Goal: Task Accomplishment & Management: Complete application form

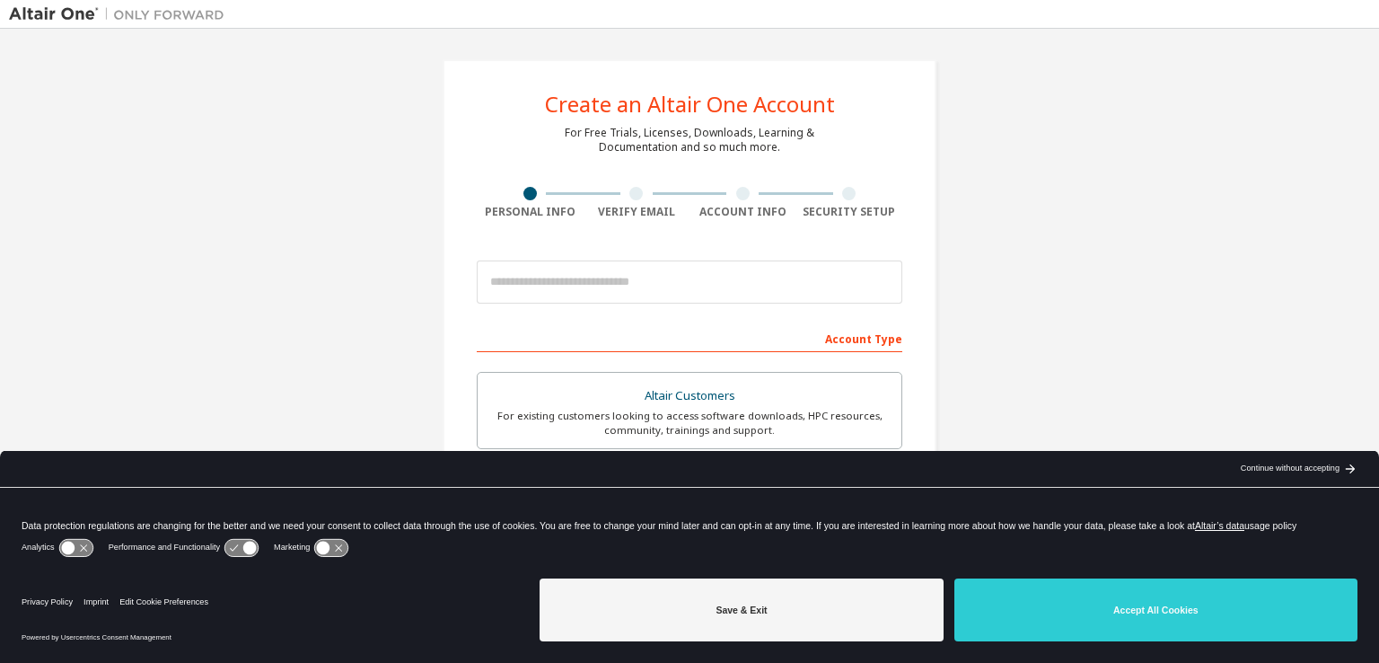
click at [229, 546] on icon at bounding box center [240, 547] width 33 height 17
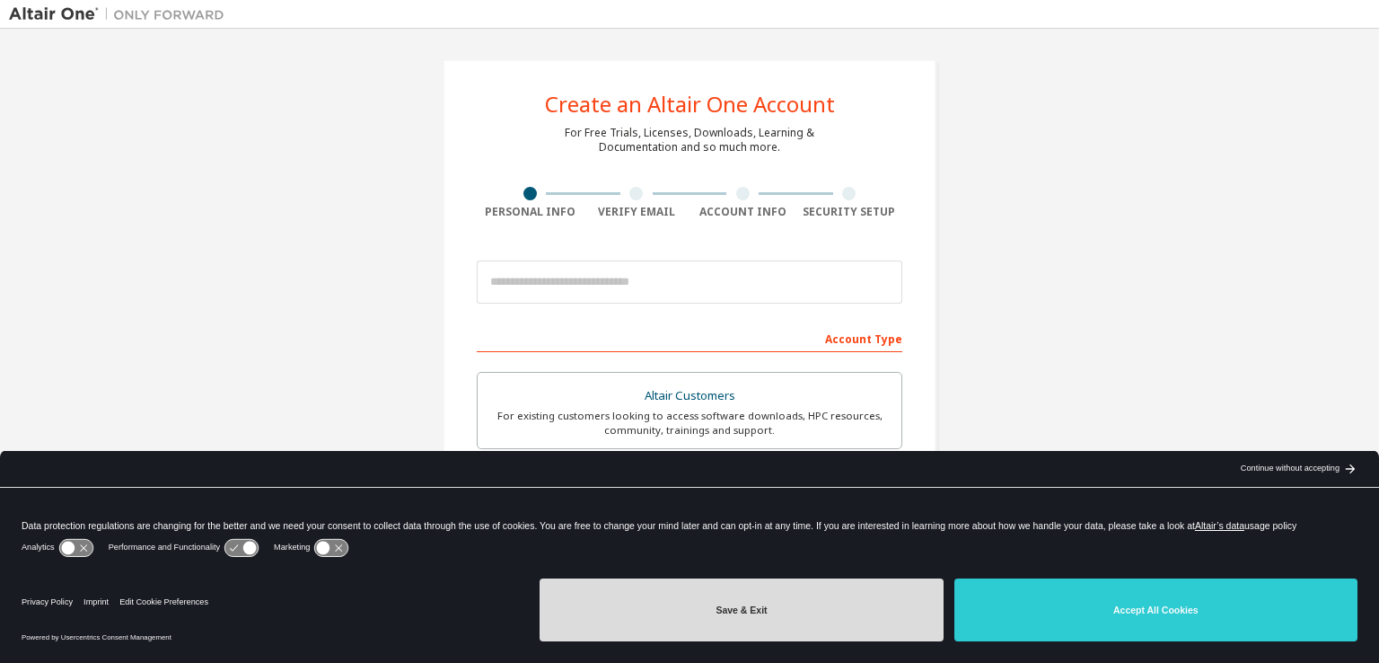
click at [610, 598] on button "Save & Exit" at bounding box center [741, 609] width 403 height 63
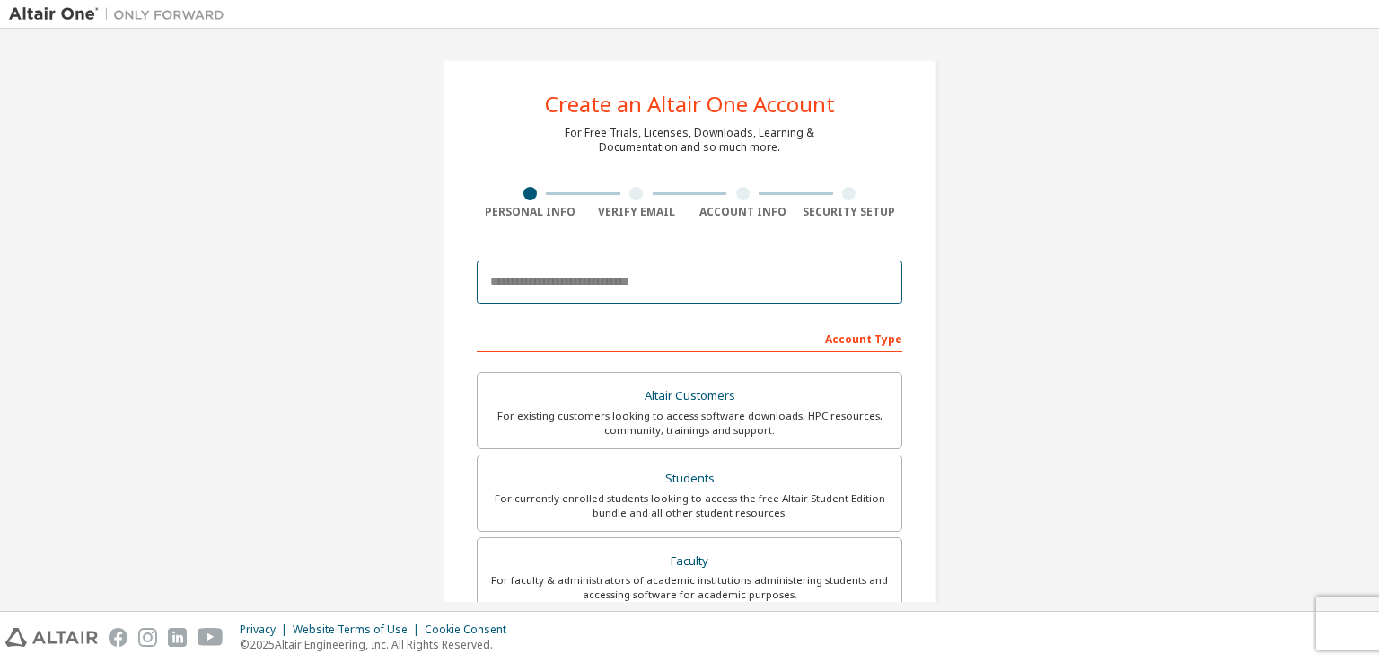
click at [532, 287] on input "email" at bounding box center [690, 281] width 426 height 43
type input "**********"
click at [407, 288] on div "**********" at bounding box center [689, 513] width 1361 height 951
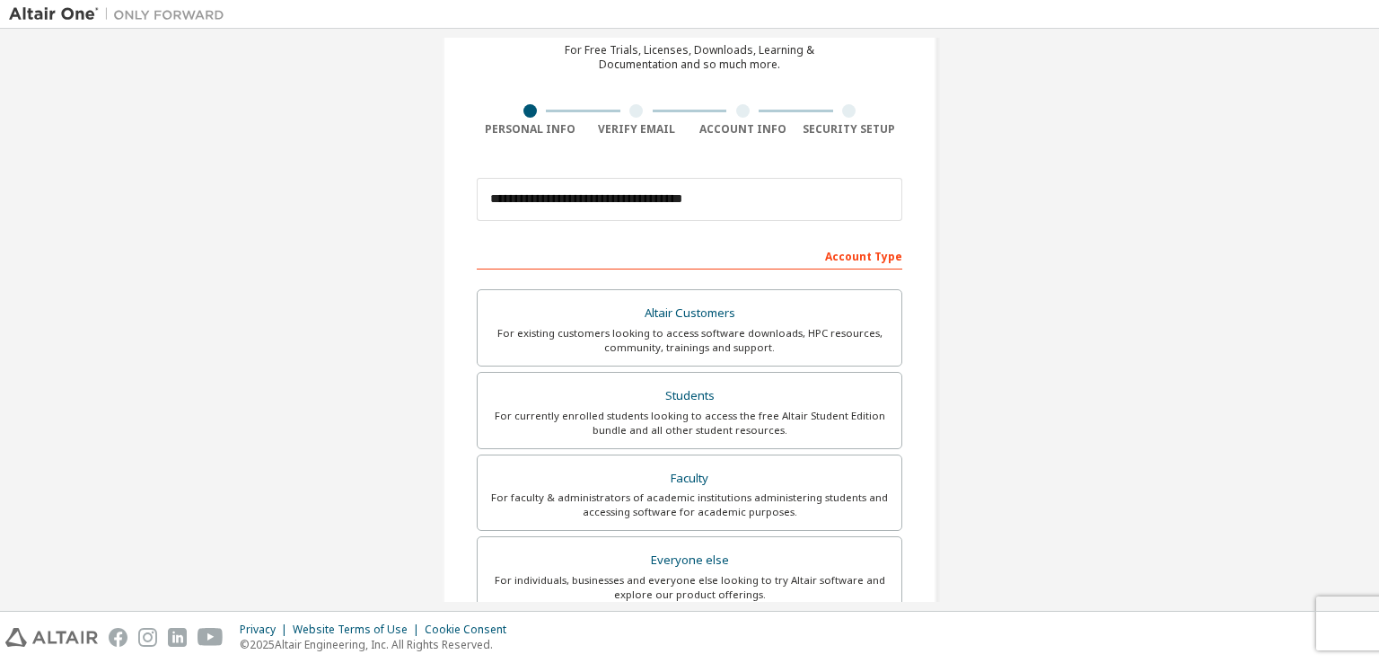
scroll to position [93, 0]
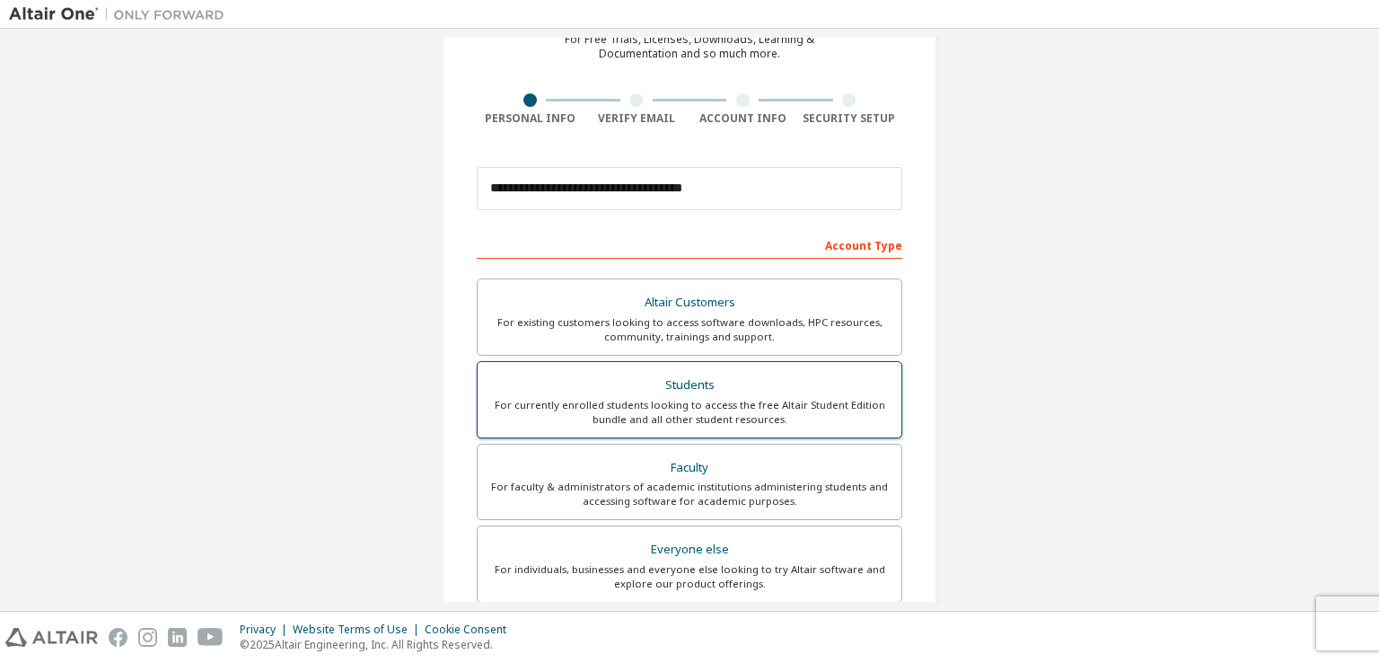
click at [636, 399] on div "For currently enrolled students looking to access the free Altair Student Editi…" at bounding box center [689, 412] width 402 height 29
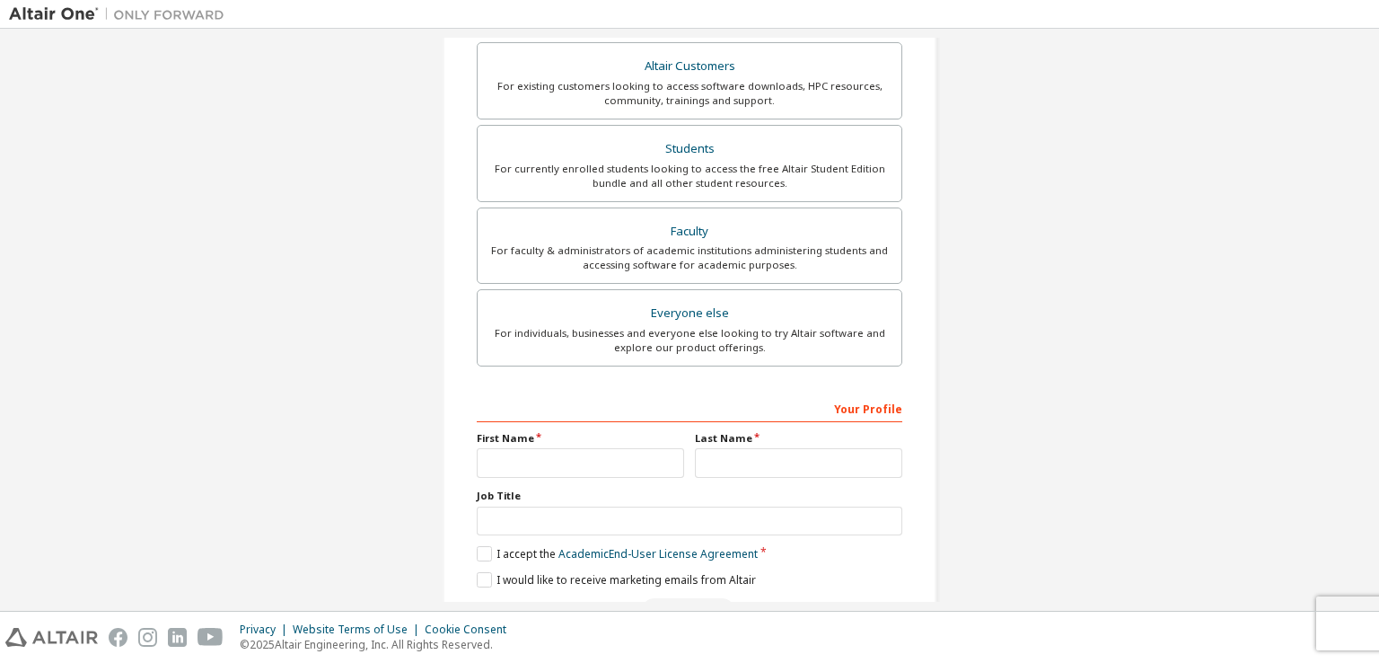
scroll to position [333, 0]
click at [511, 457] on input "text" at bounding box center [580, 459] width 207 height 30
type input "******"
click at [330, 464] on div "**********" at bounding box center [689, 180] width 1361 height 951
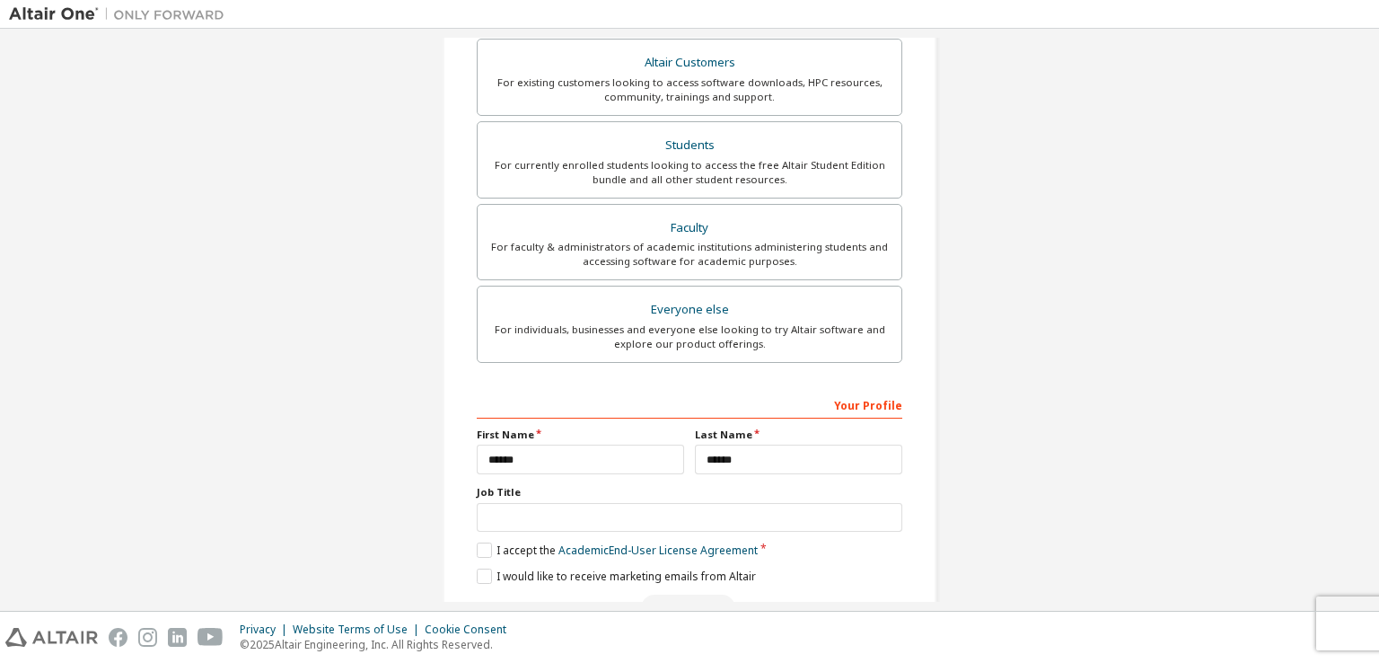
scroll to position [383, 0]
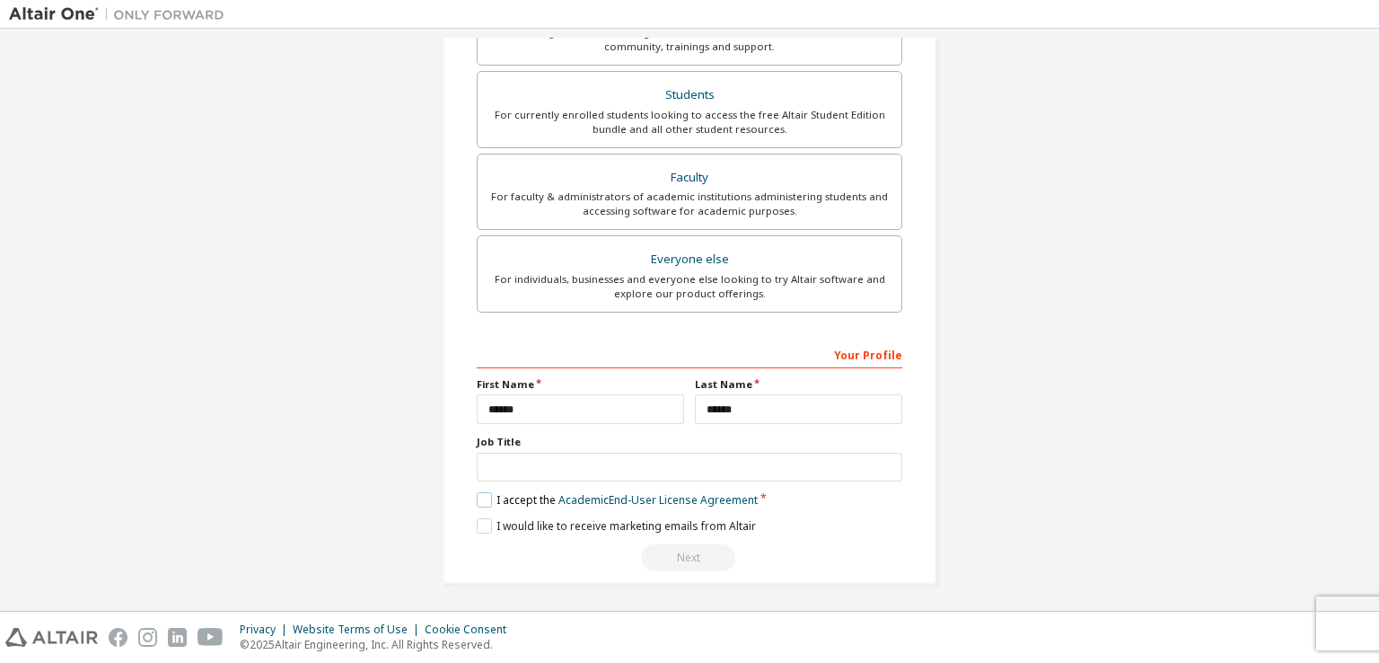
click at [485, 500] on label "I accept the Academic End-User License Agreement" at bounding box center [617, 499] width 281 height 15
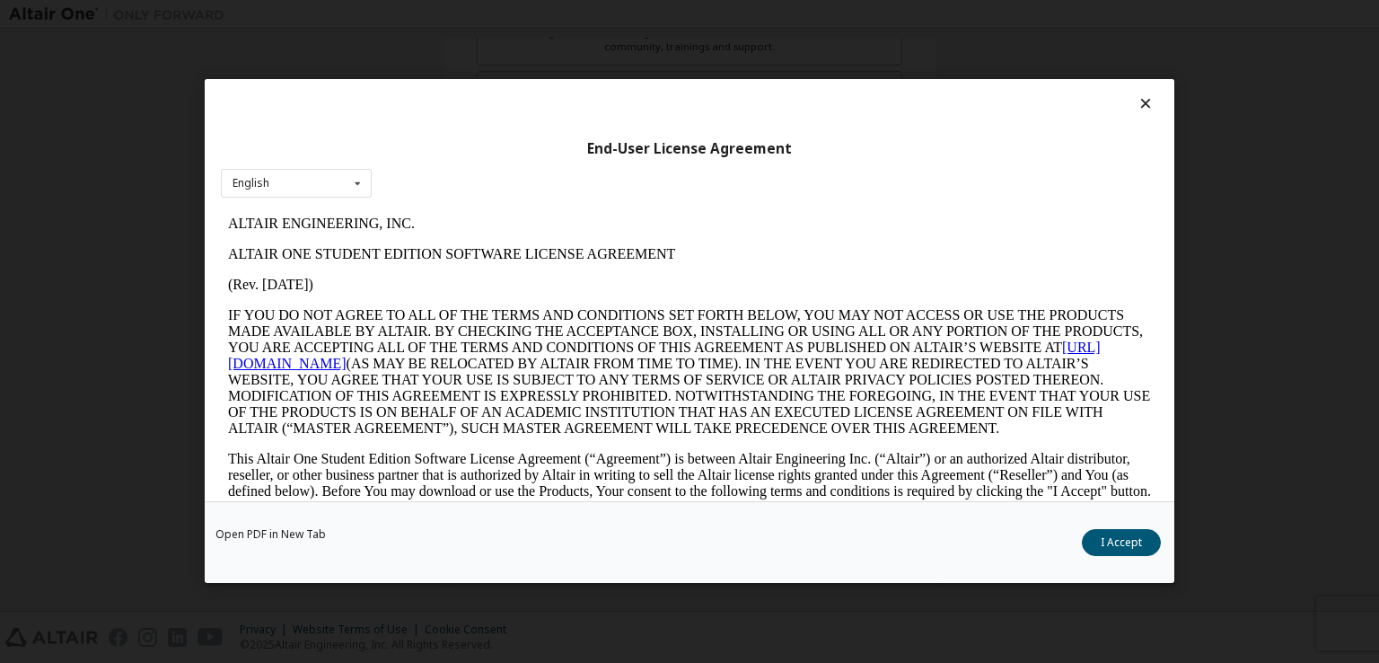
scroll to position [0, 0]
click at [323, 182] on div "English English" at bounding box center [296, 184] width 151 height 30
click at [555, 224] on p "ALTAIR ENGINEERING, INC." at bounding box center [689, 224] width 923 height 16
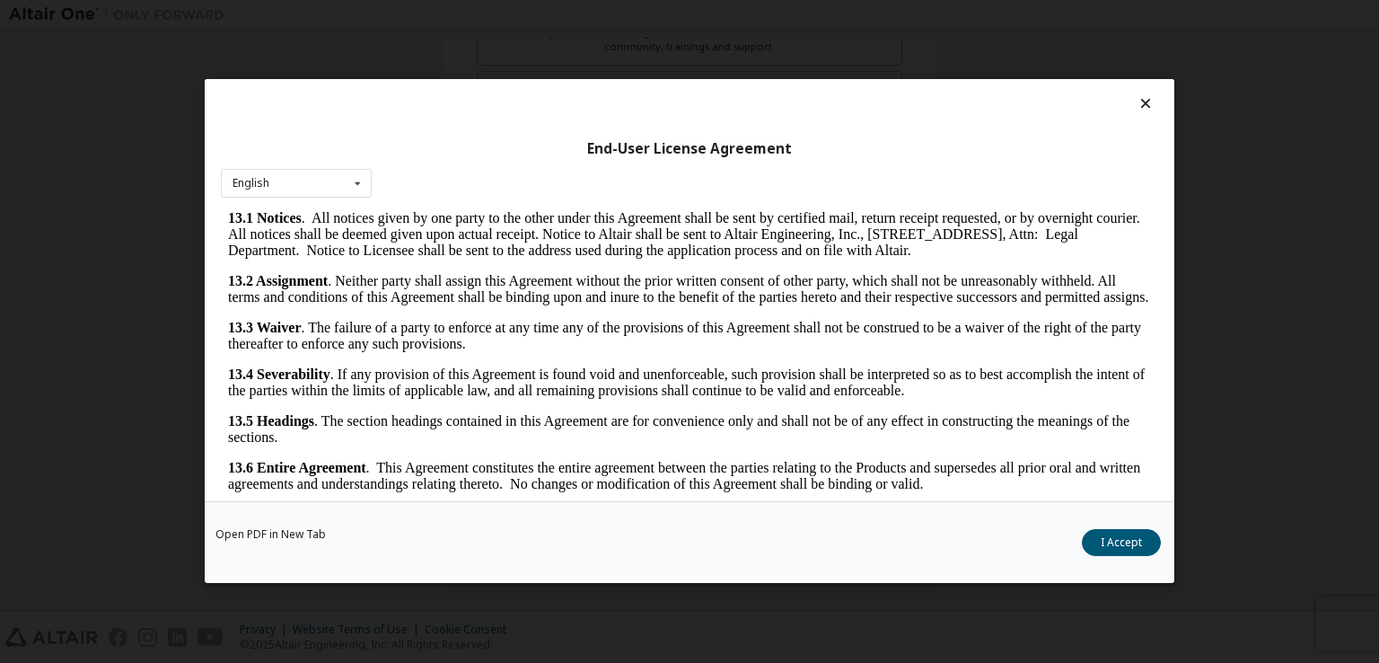
scroll to position [2996, 0]
drag, startPoint x: 1141, startPoint y: 234, endPoint x: 1374, endPoint y: 730, distance: 547.5
click at [1131, 531] on button "I Accept" at bounding box center [1121, 543] width 79 height 27
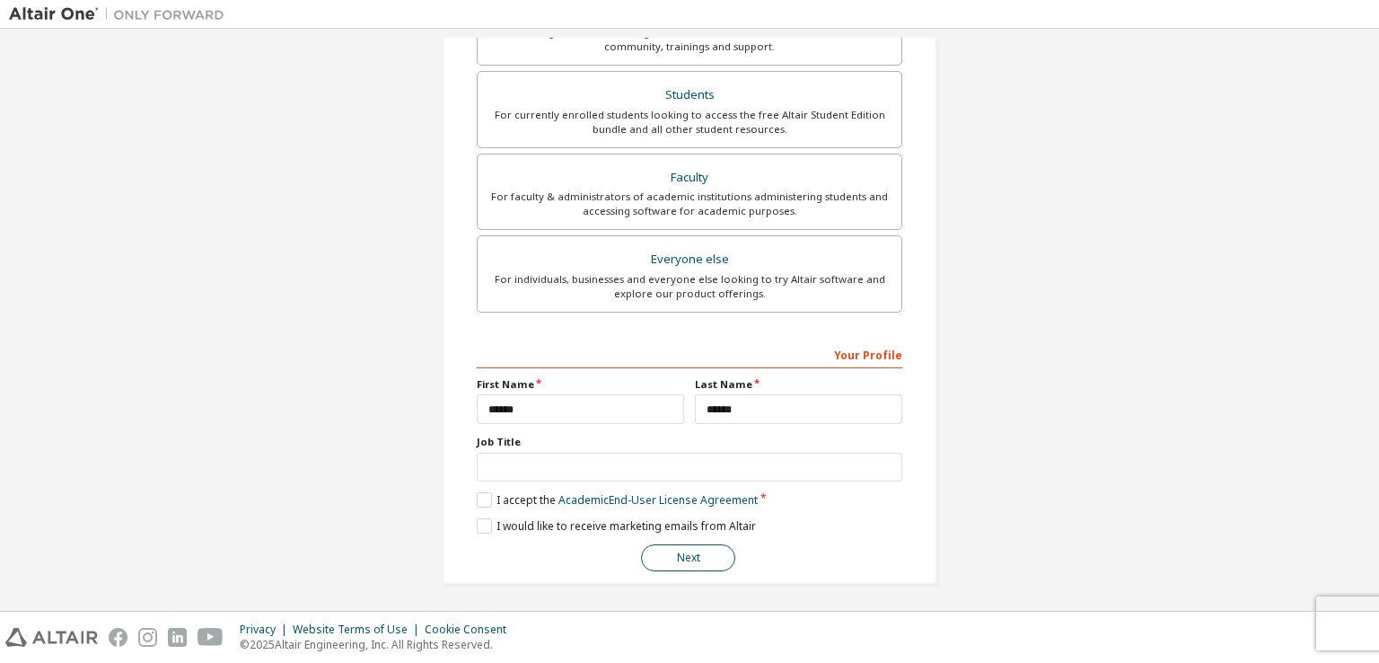
click at [699, 555] on button "Next" at bounding box center [688, 557] width 94 height 27
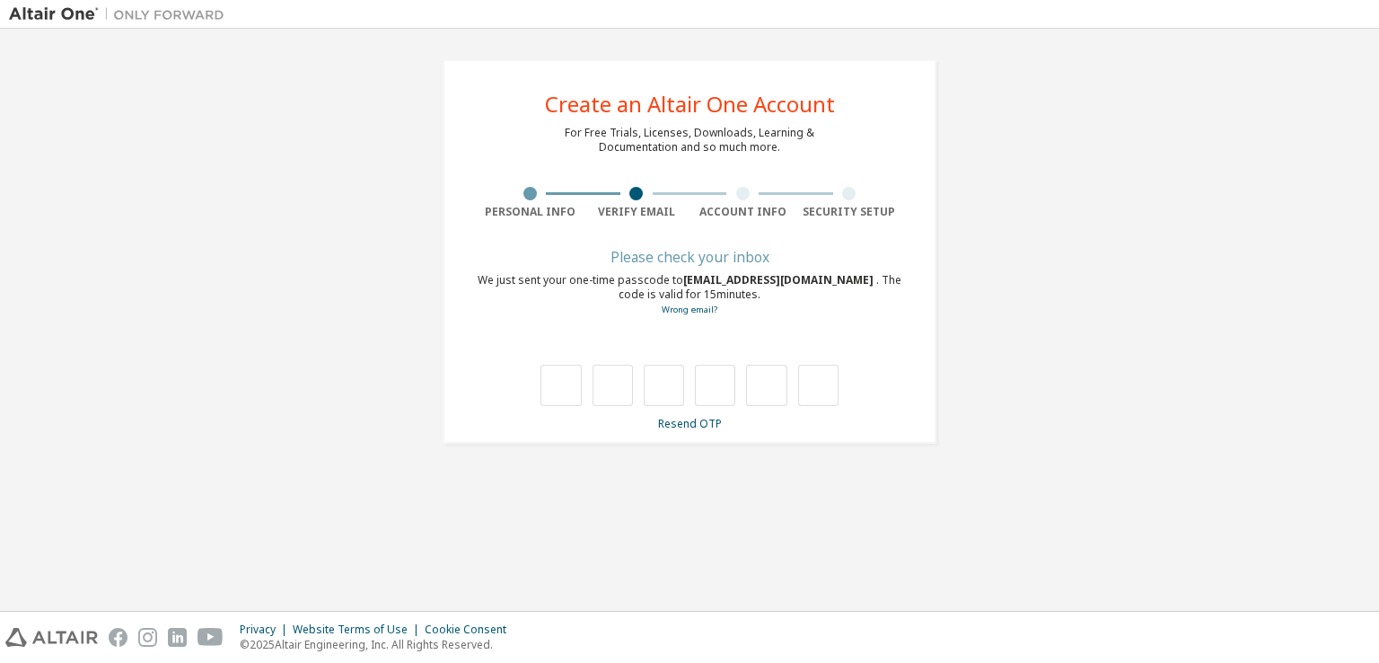
scroll to position [0, 0]
type input "*"
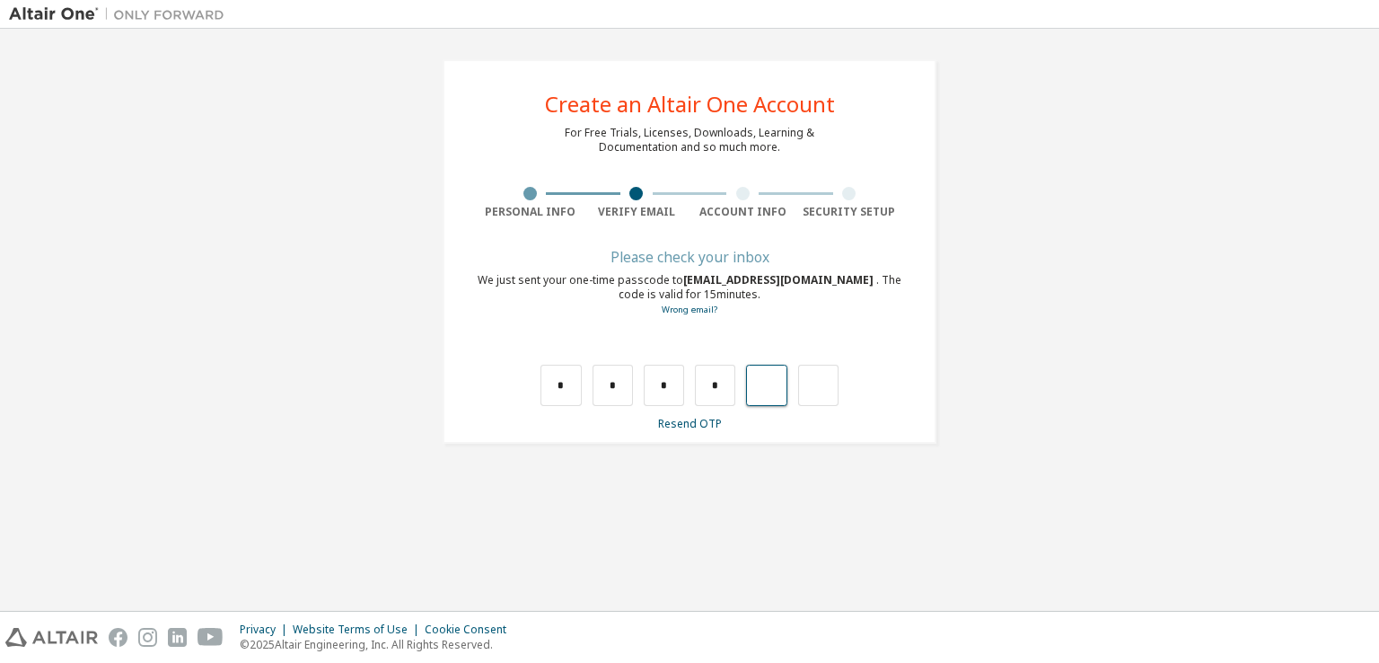
type input "*"
